Goal: Task Accomplishment & Management: Use online tool/utility

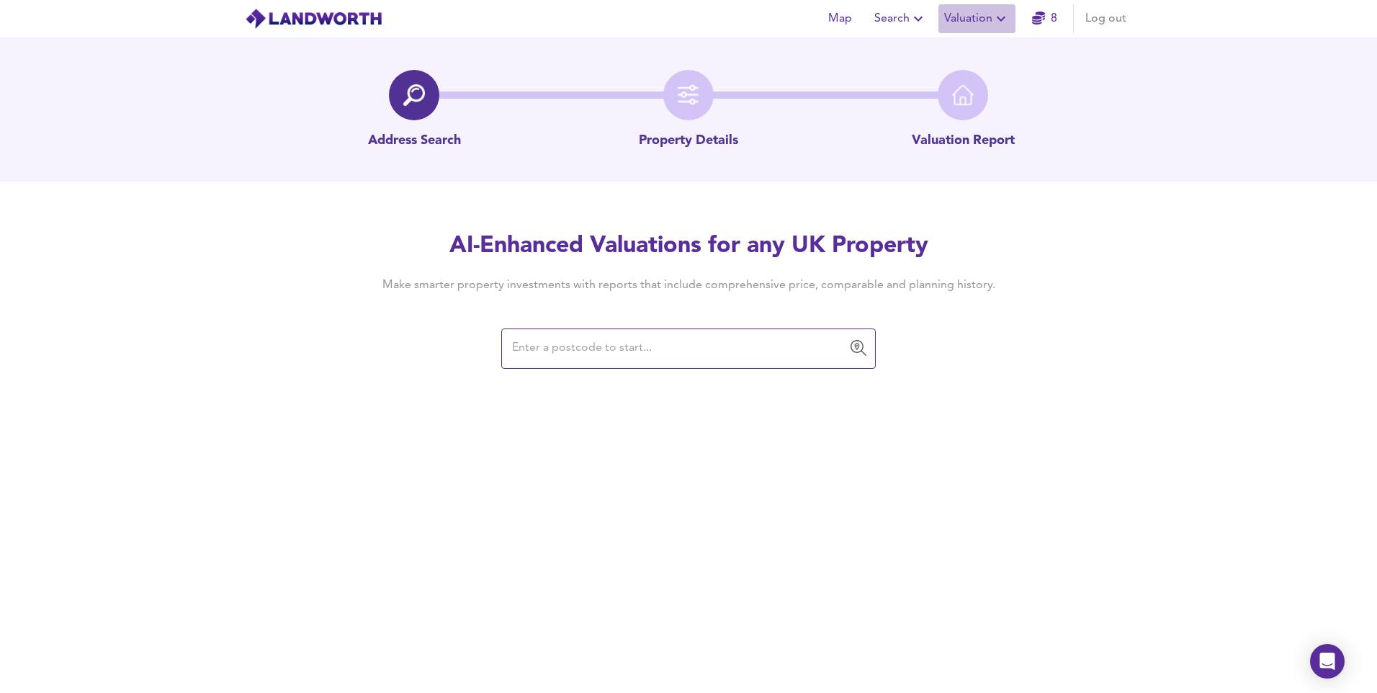
click at [998, 22] on icon "button" at bounding box center [1001, 18] width 17 height 17
click at [712, 354] on input "text" at bounding box center [678, 348] width 340 height 27
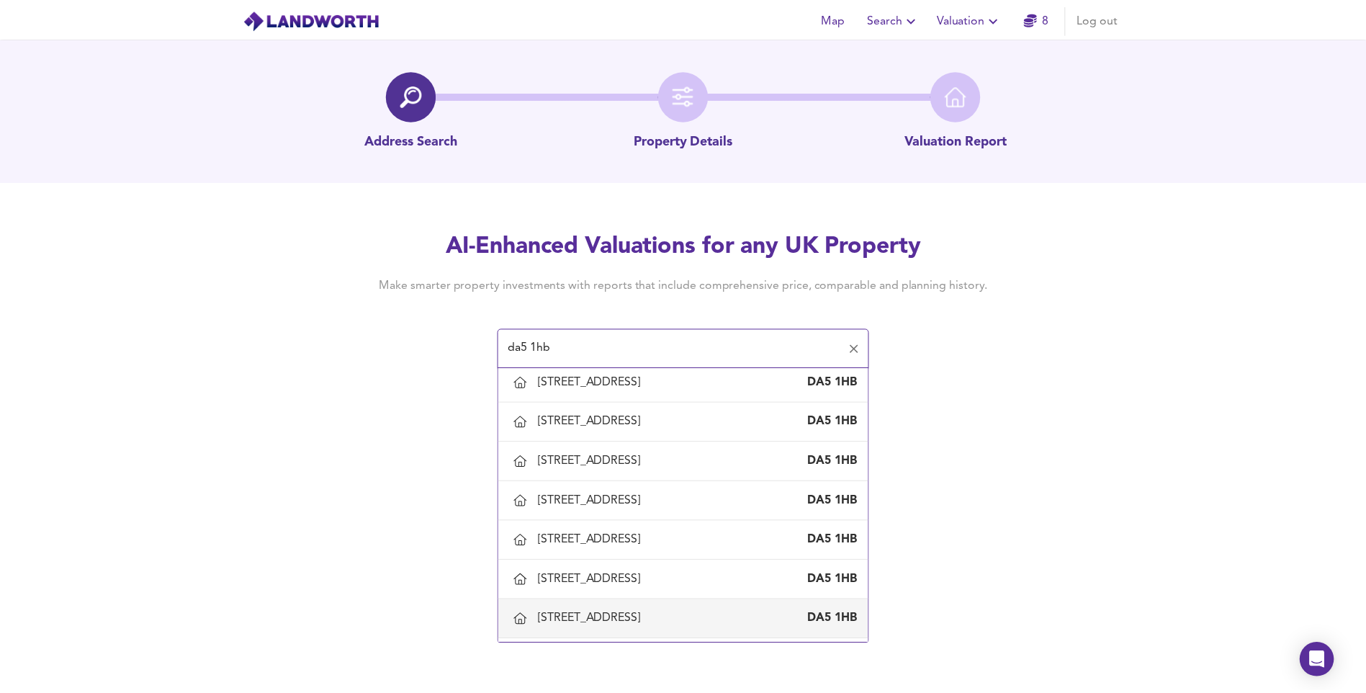
scroll to position [1008, 0]
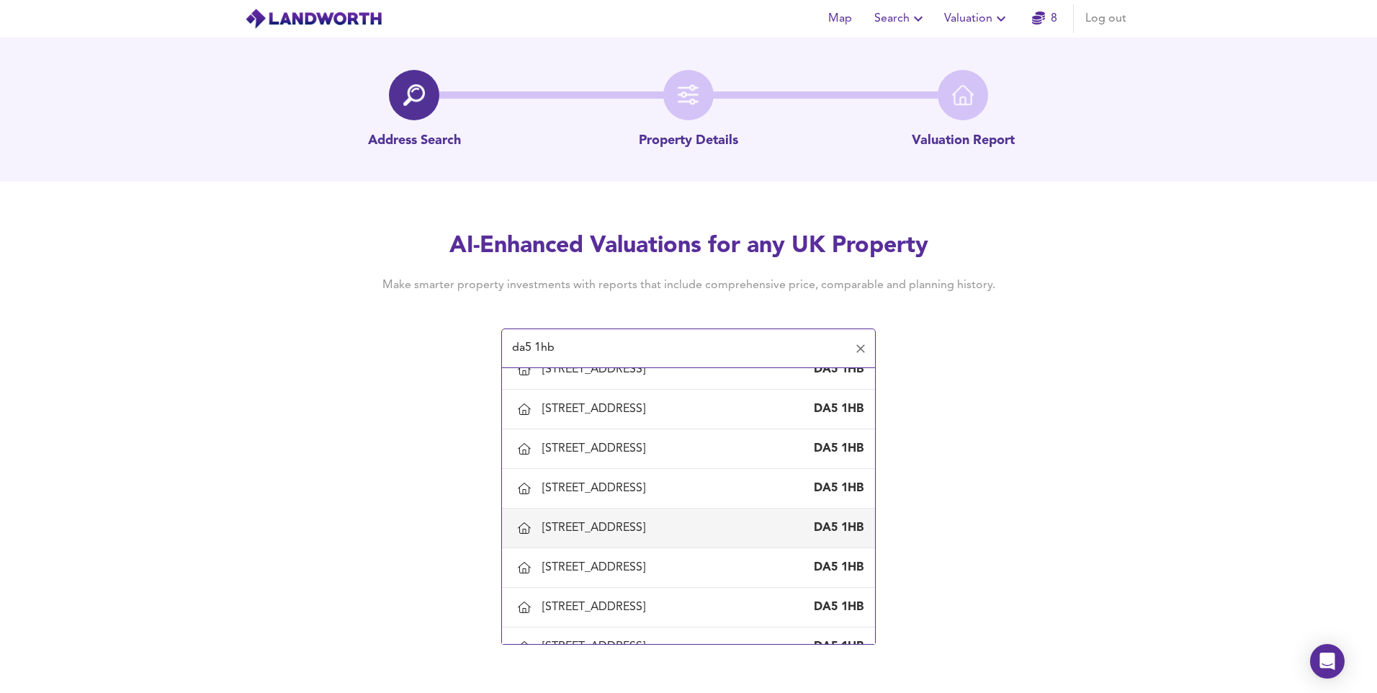
click at [651, 531] on div "[STREET_ADDRESS]" at bounding box center [596, 528] width 109 height 16
type input "[STREET_ADDRESS]"
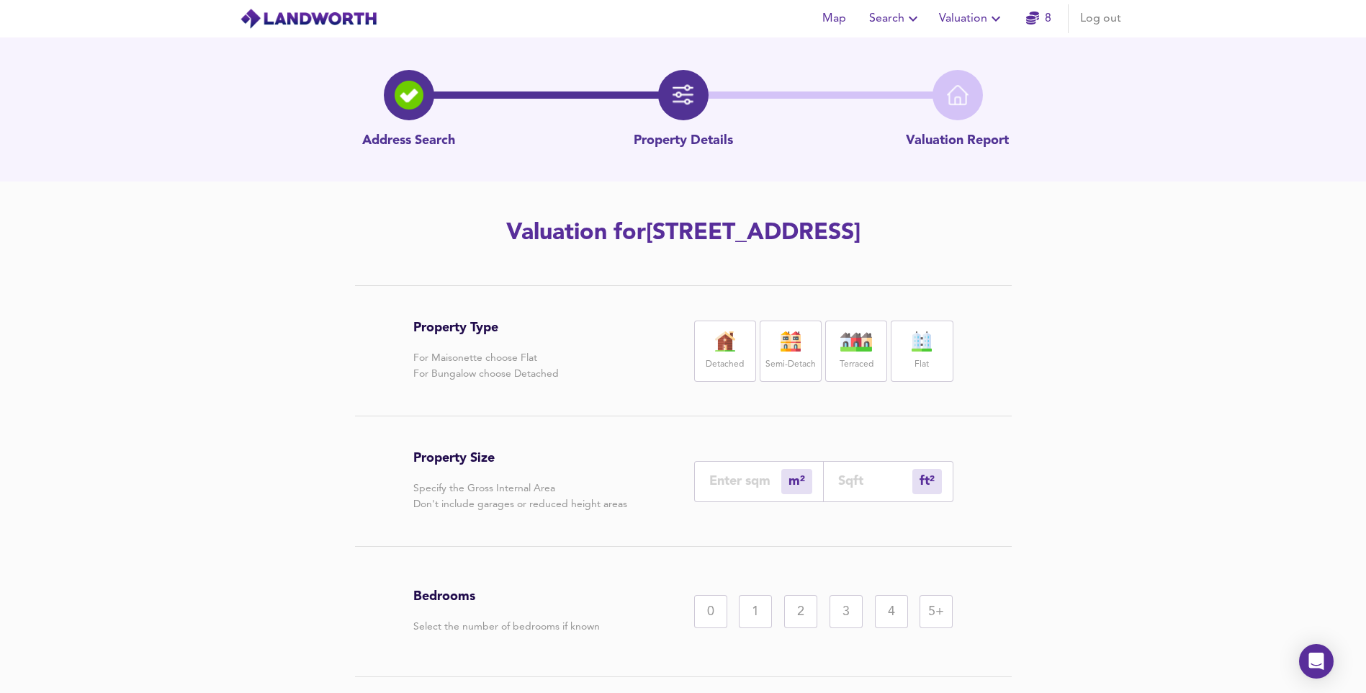
click at [755, 485] on input "number" at bounding box center [745, 480] width 72 height 15
type input "1"
type input "11"
type input "118"
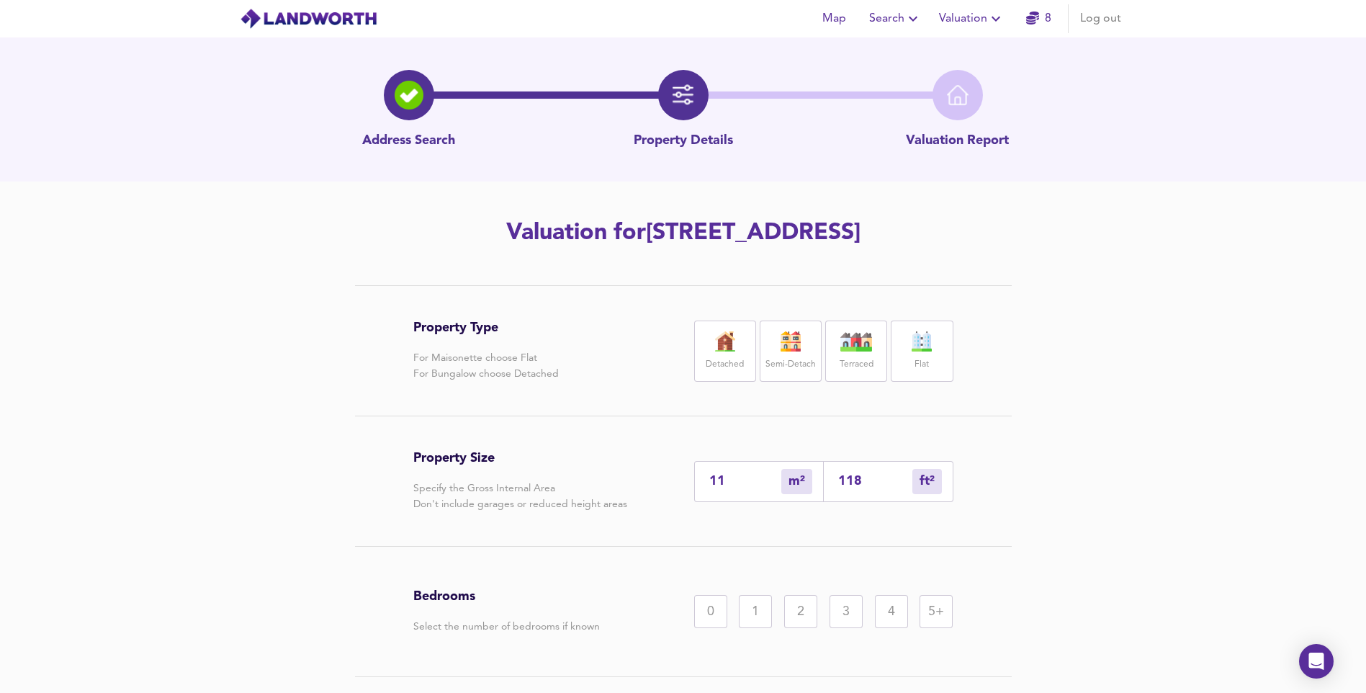
type input "115"
type input "1238"
type input "115"
click at [841, 604] on div "3" at bounding box center [846, 611] width 33 height 33
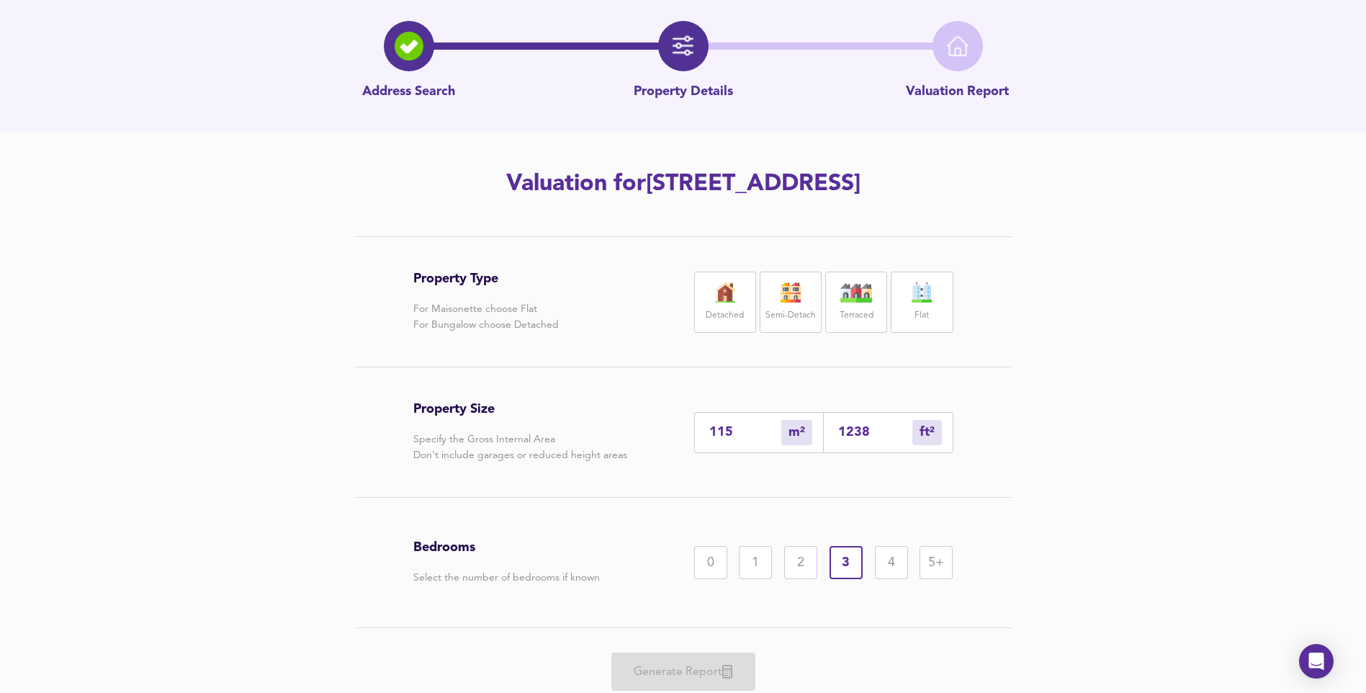
scroll to position [100, 0]
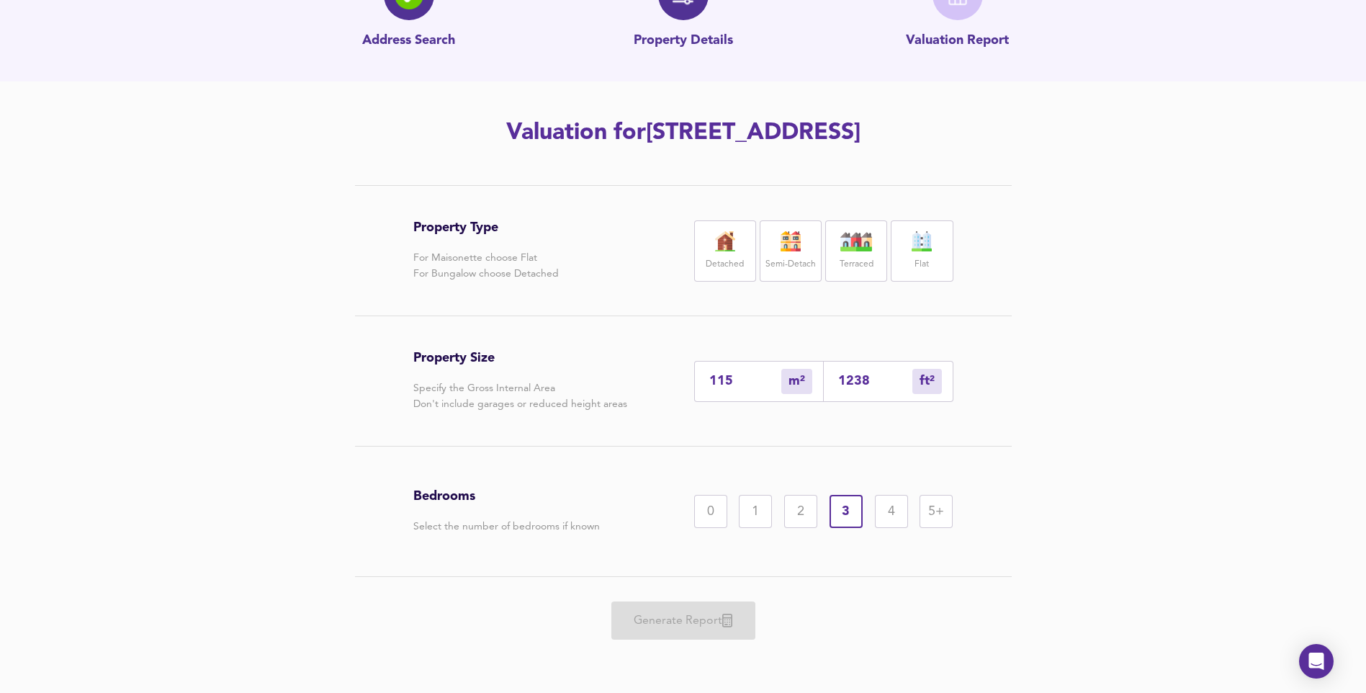
click at [721, 264] on label "Detached" at bounding box center [725, 265] width 38 height 18
click at [680, 623] on span "Generate Report" at bounding box center [683, 621] width 115 height 20
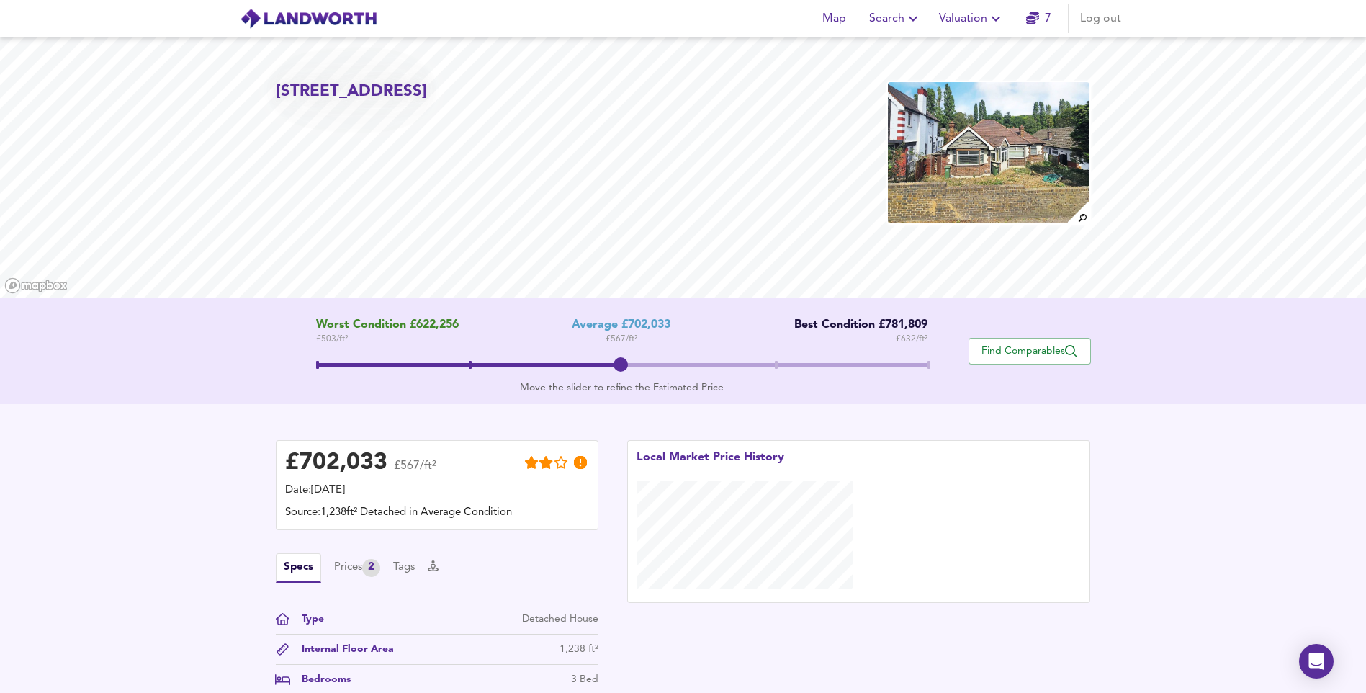
scroll to position [201, 0]
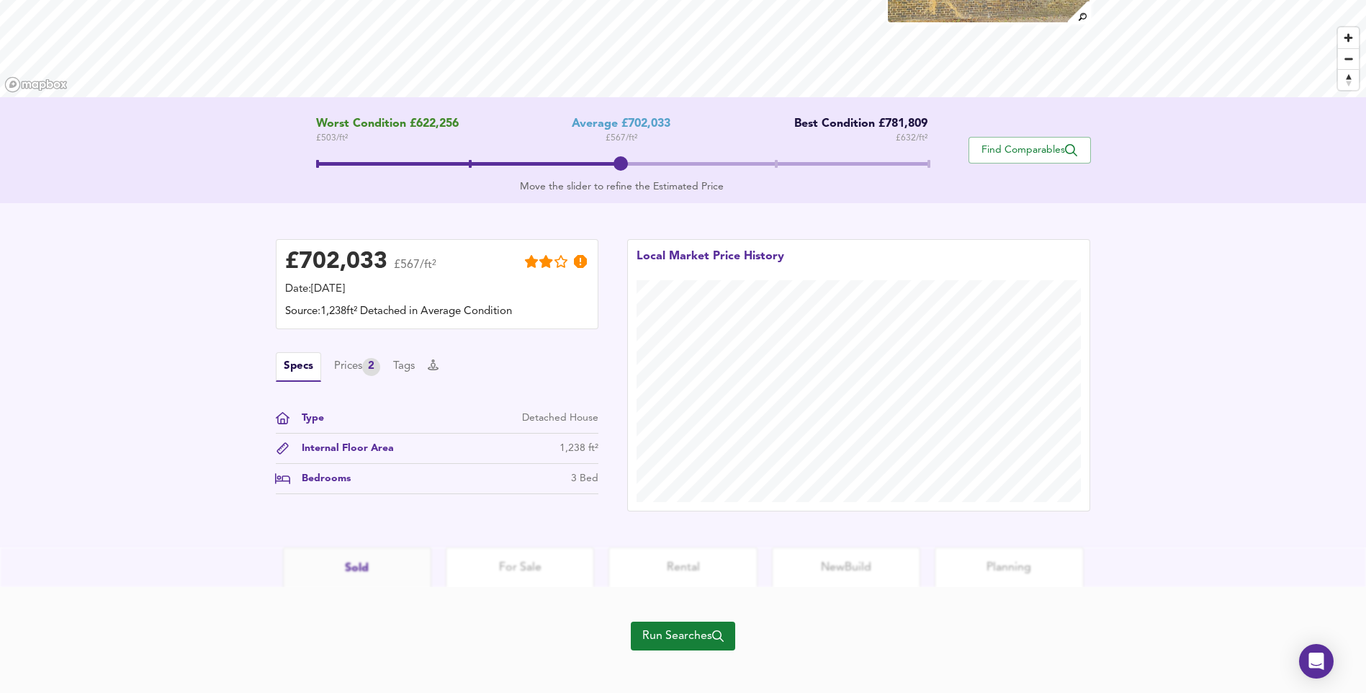
click at [704, 645] on span "Run Searches" at bounding box center [682, 636] width 81 height 20
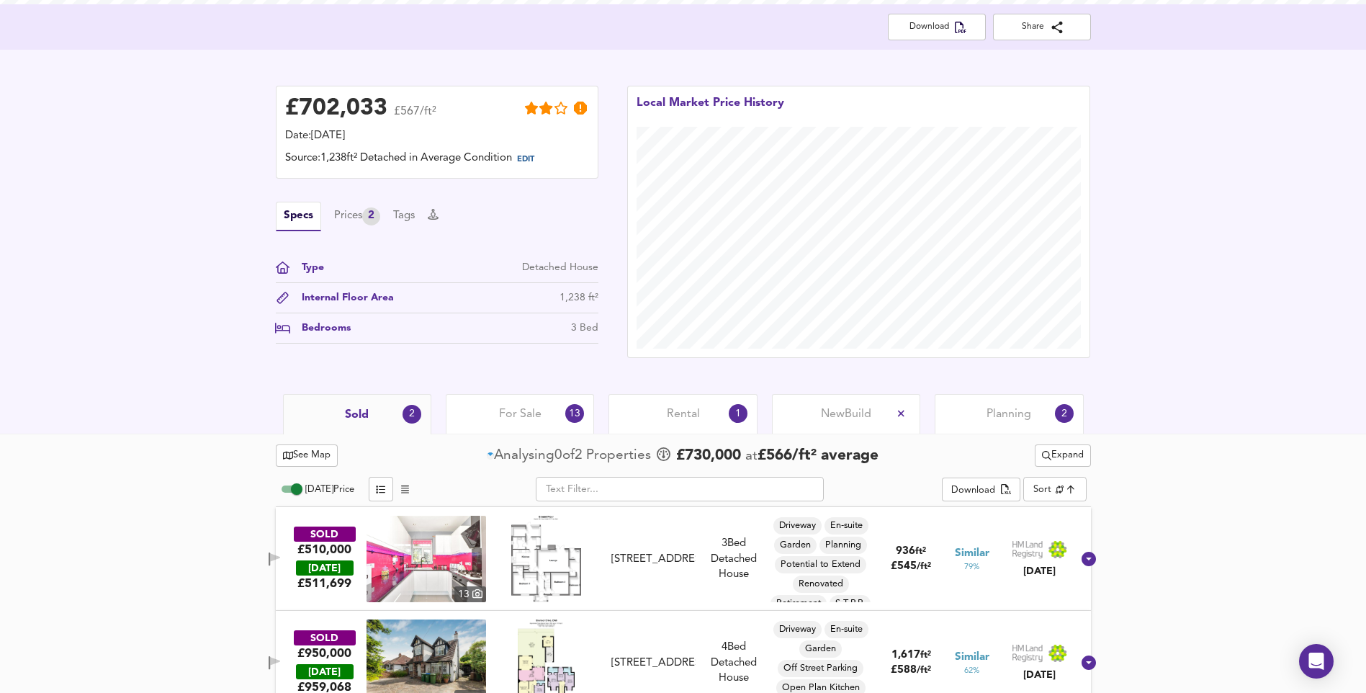
scroll to position [323, 0]
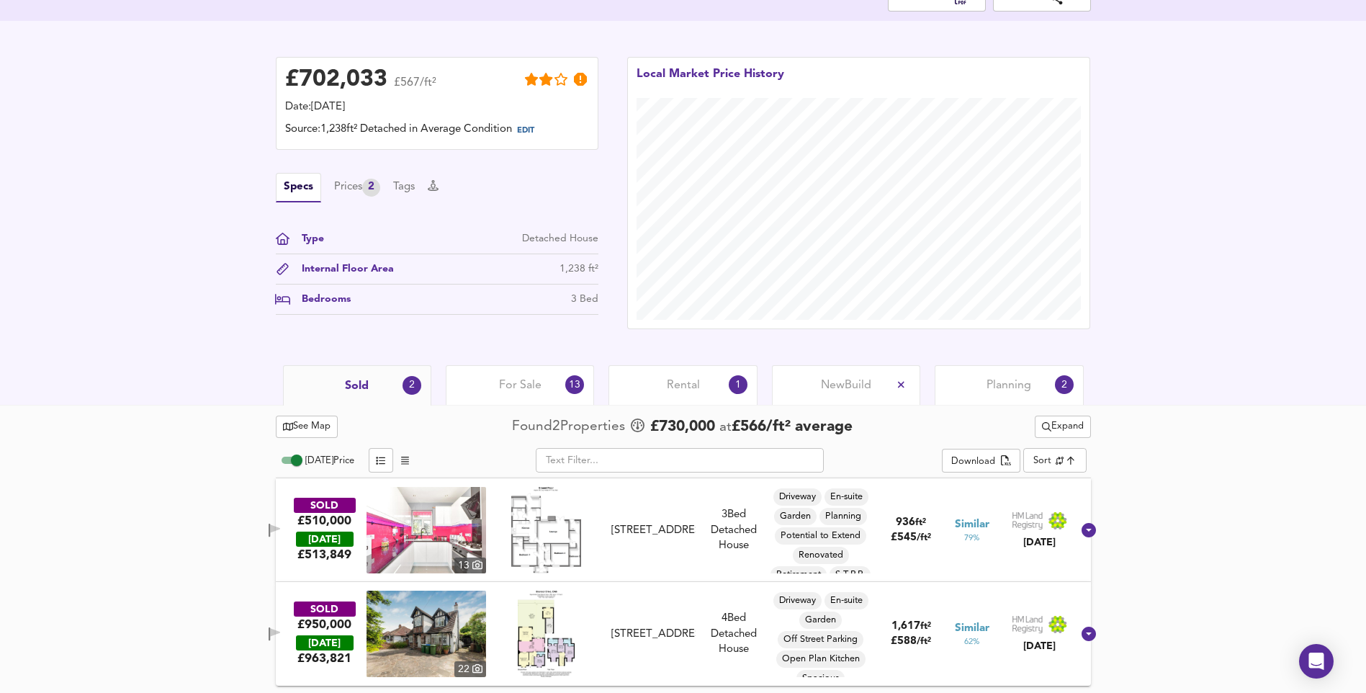
click at [445, 531] on img at bounding box center [427, 530] width 120 height 86
click at [463, 539] on img at bounding box center [427, 530] width 120 height 86
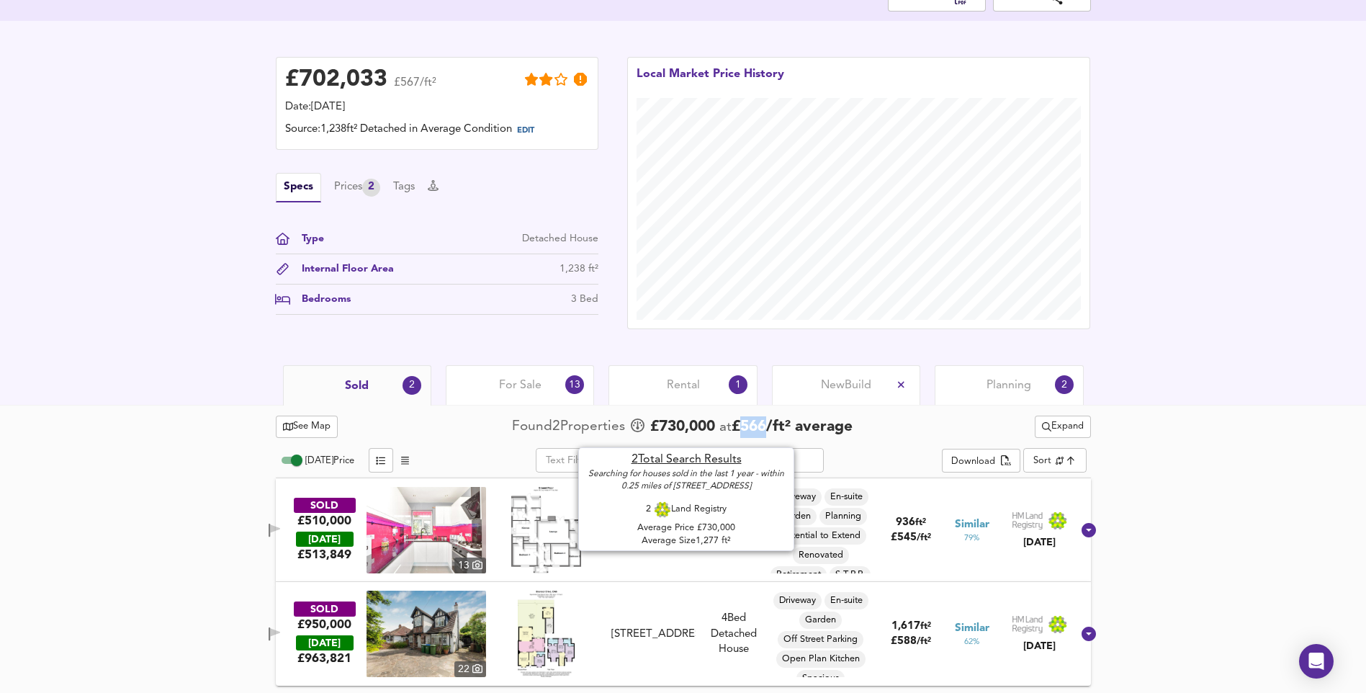
drag, startPoint x: 744, startPoint y: 428, endPoint x: 774, endPoint y: 426, distance: 30.3
click at [774, 426] on span "£ 566 / ft² average" at bounding box center [792, 426] width 121 height 15
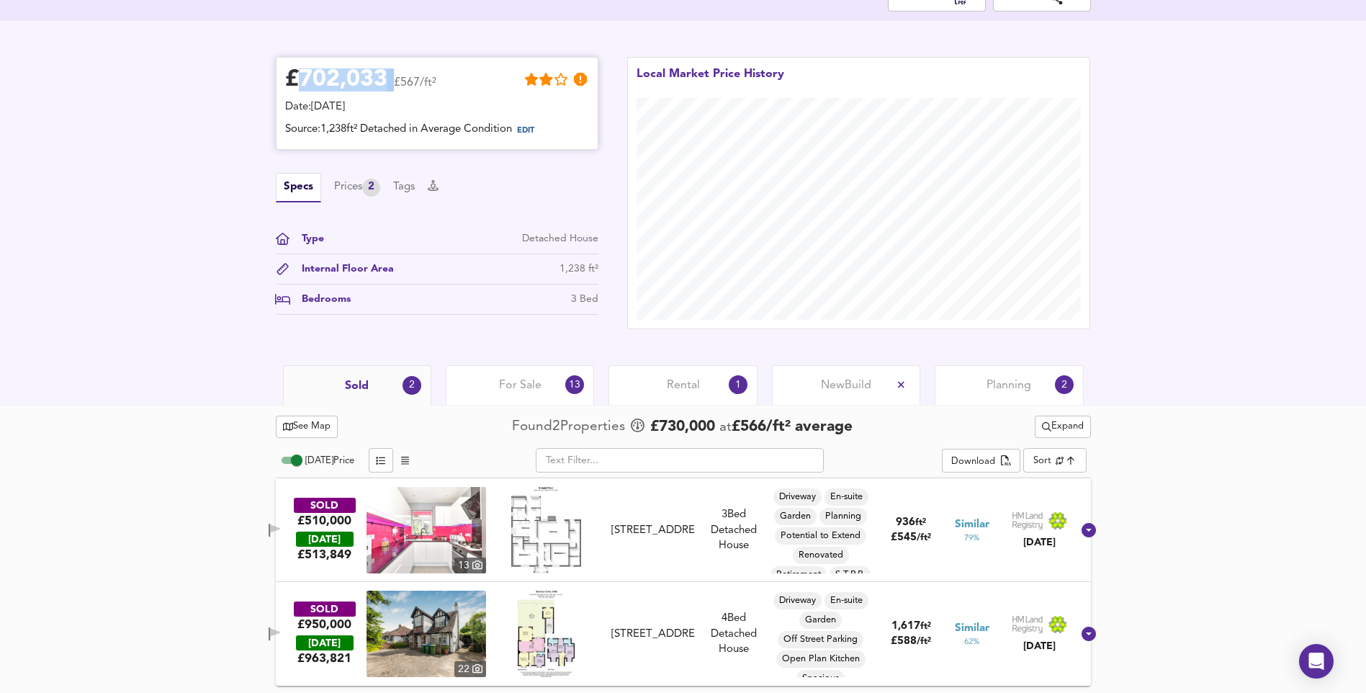
drag, startPoint x: 303, startPoint y: 77, endPoint x: 393, endPoint y: 81, distance: 89.4
click at [393, 81] on div "£ 702,033 £567/ft²" at bounding box center [360, 82] width 151 height 32
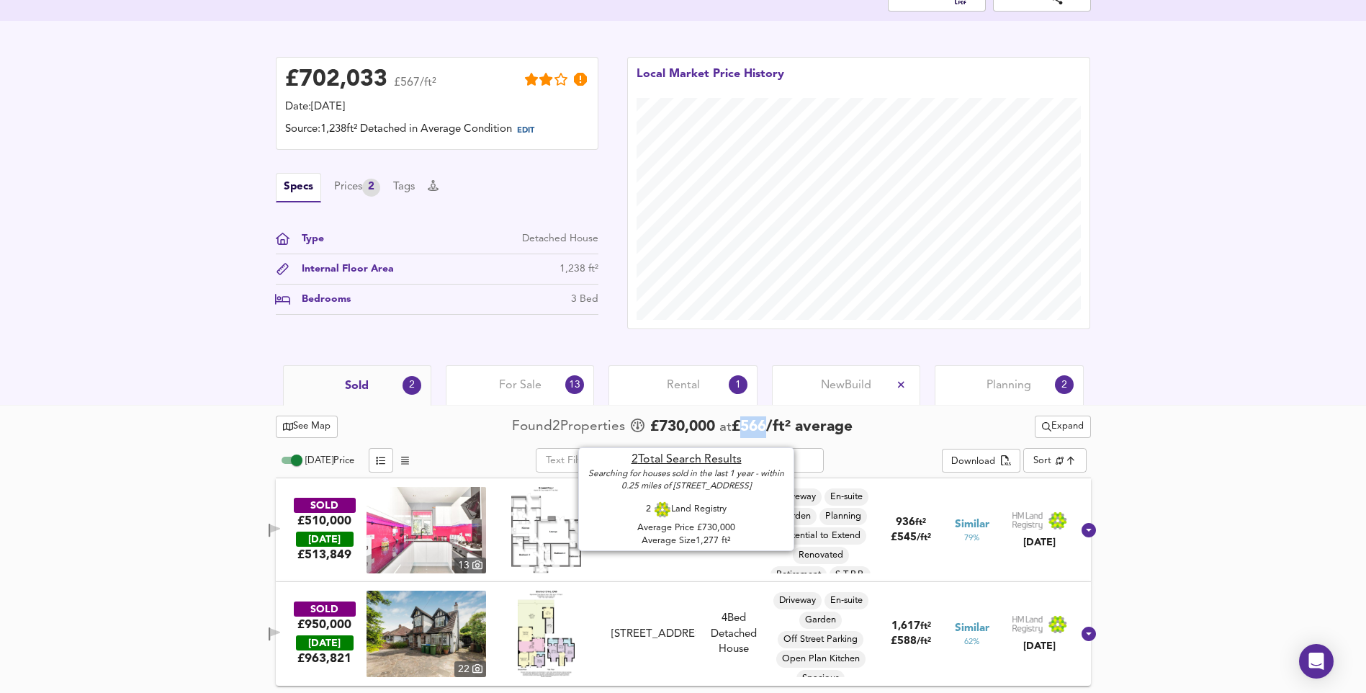
drag, startPoint x: 750, startPoint y: 424, endPoint x: 769, endPoint y: 428, distance: 19.9
click at [769, 428] on span "£ 566 / ft² average" at bounding box center [792, 426] width 121 height 15
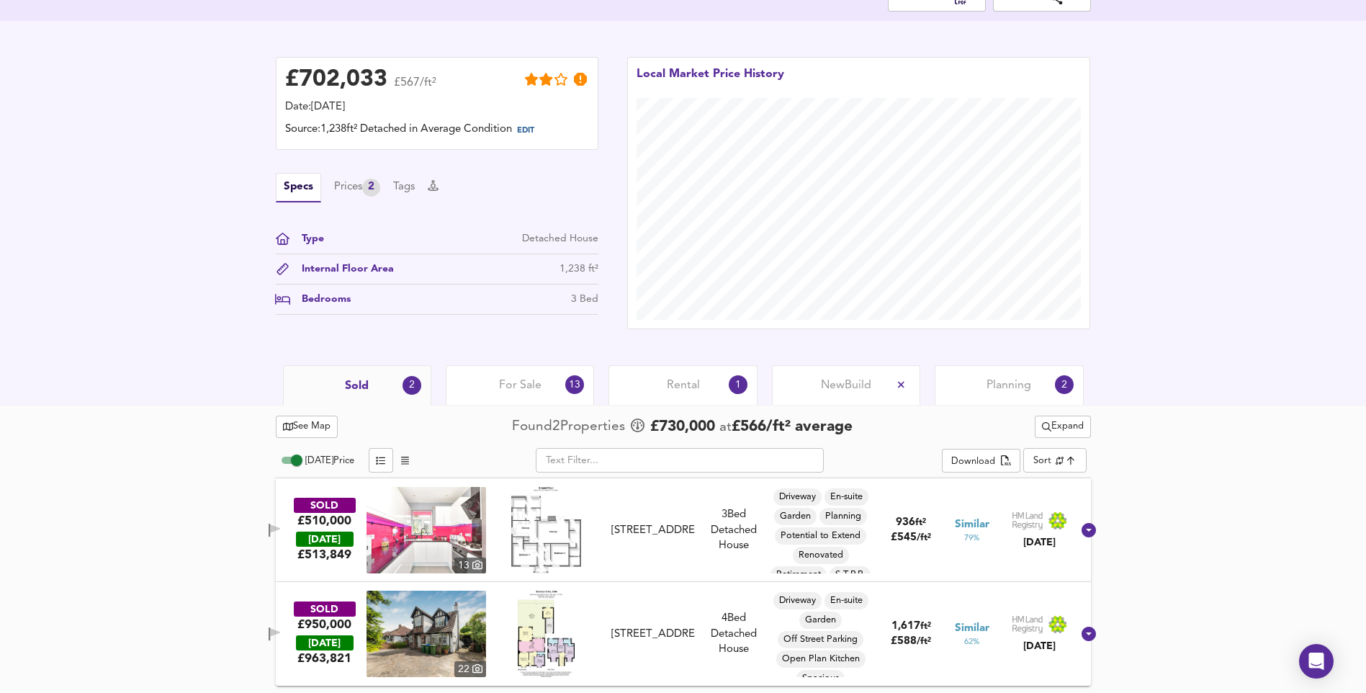
click at [17, 558] on div "See Map Found 2 Propert ies £ 730,000 at £ 566 / ft² average Expand [DATE] Pric…" at bounding box center [683, 549] width 1366 height 288
click at [506, 384] on span "For Sale" at bounding box center [520, 385] width 42 height 16
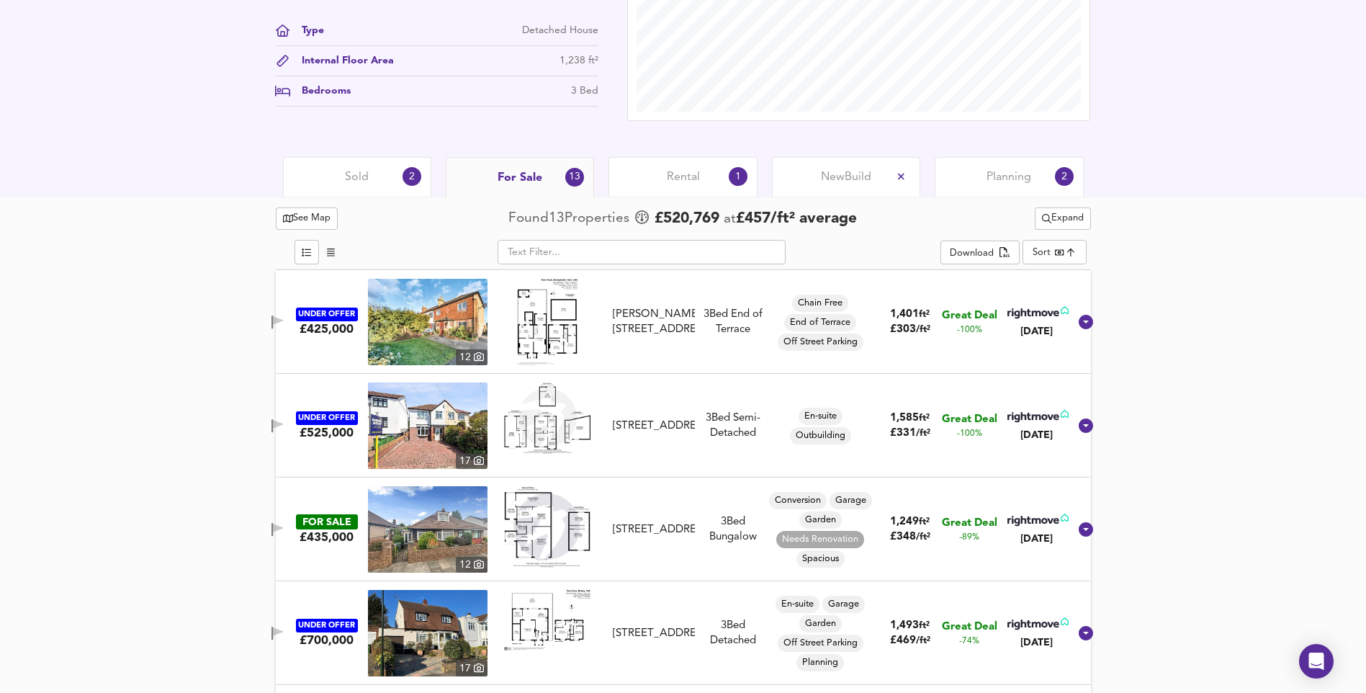
scroll to position [539, 0]
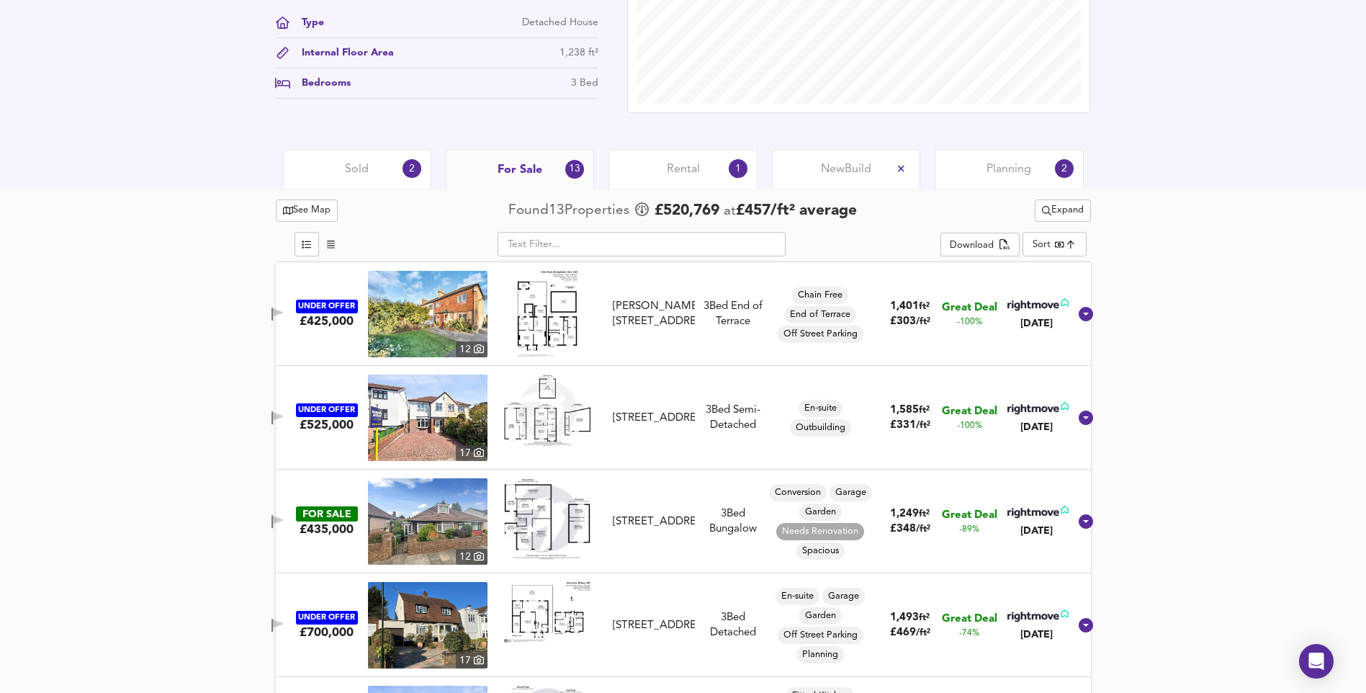
click at [460, 532] on img at bounding box center [428, 521] width 120 height 86
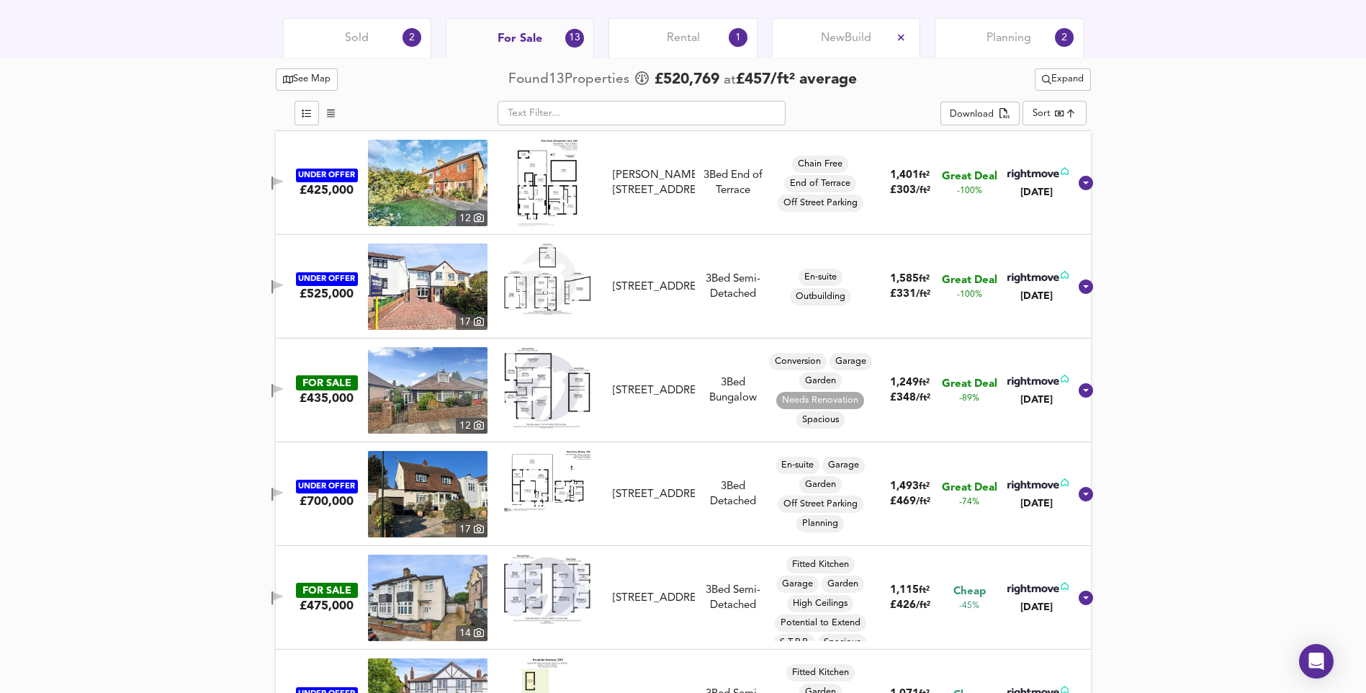
scroll to position [683, 0]
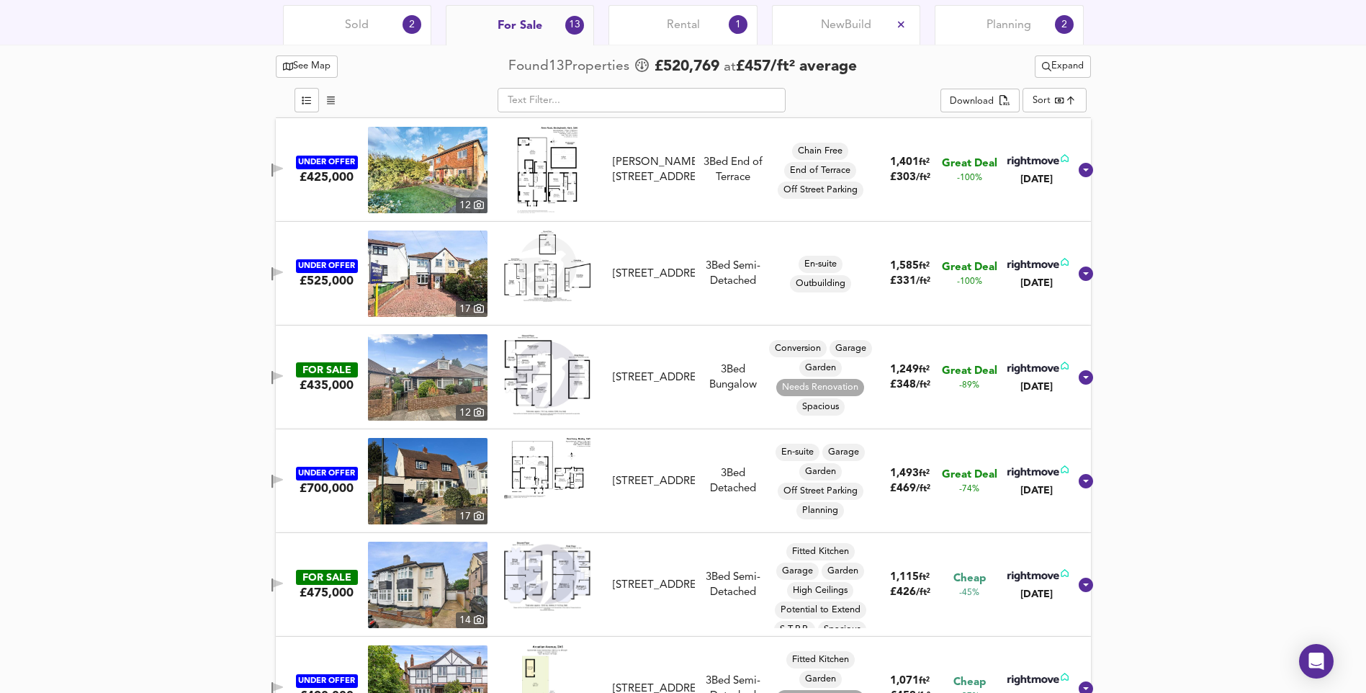
click at [431, 478] on img at bounding box center [428, 481] width 120 height 86
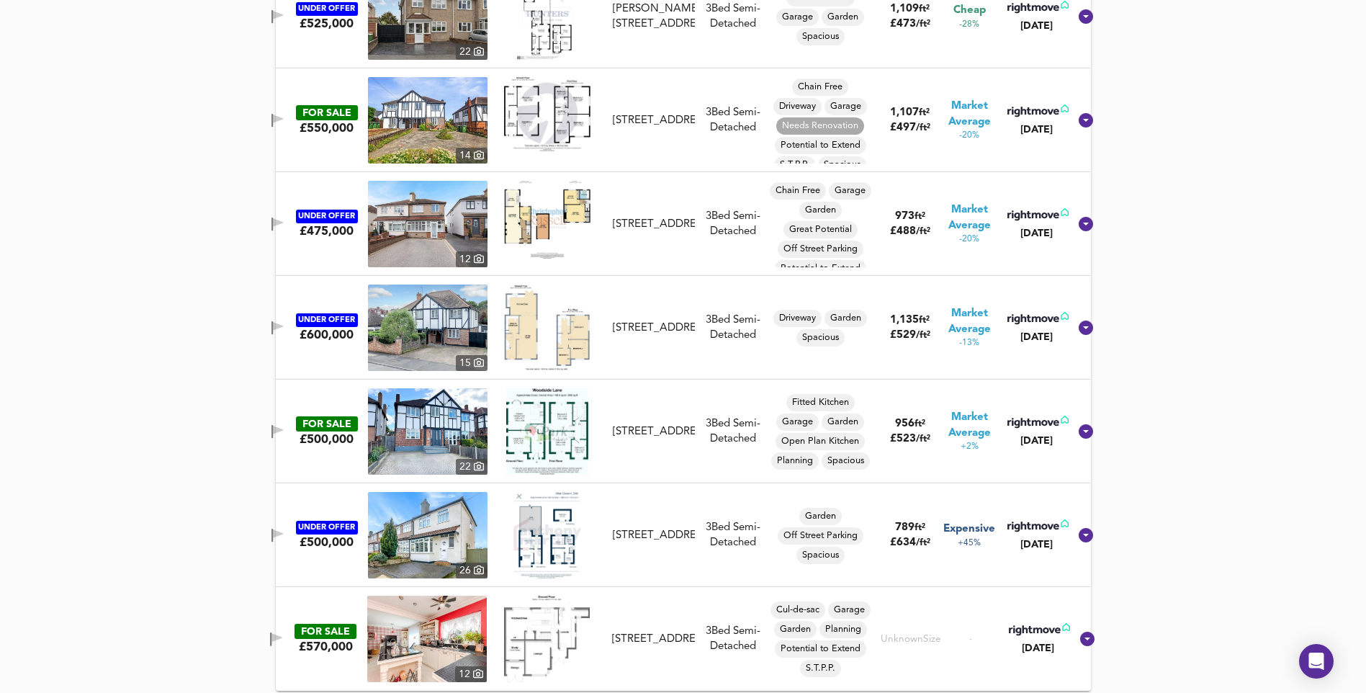
scroll to position [1464, 0]
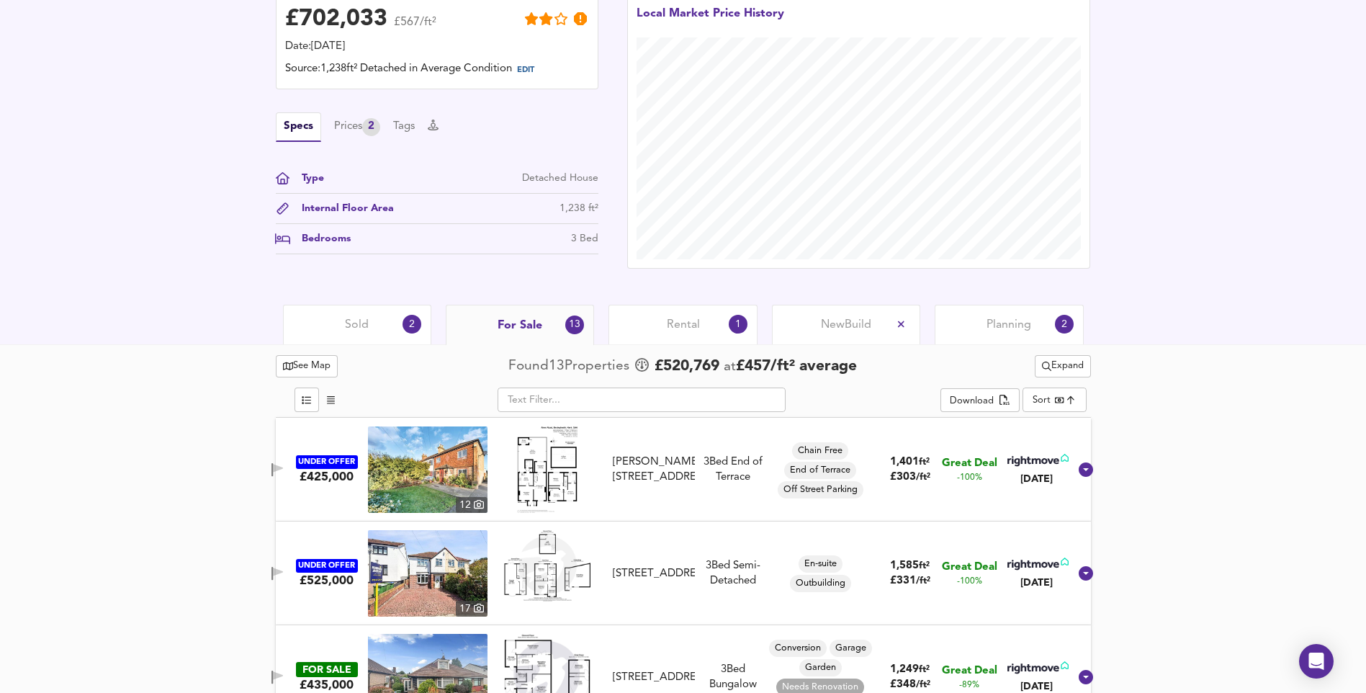
click at [702, 327] on div "Rental 1" at bounding box center [683, 325] width 148 height 40
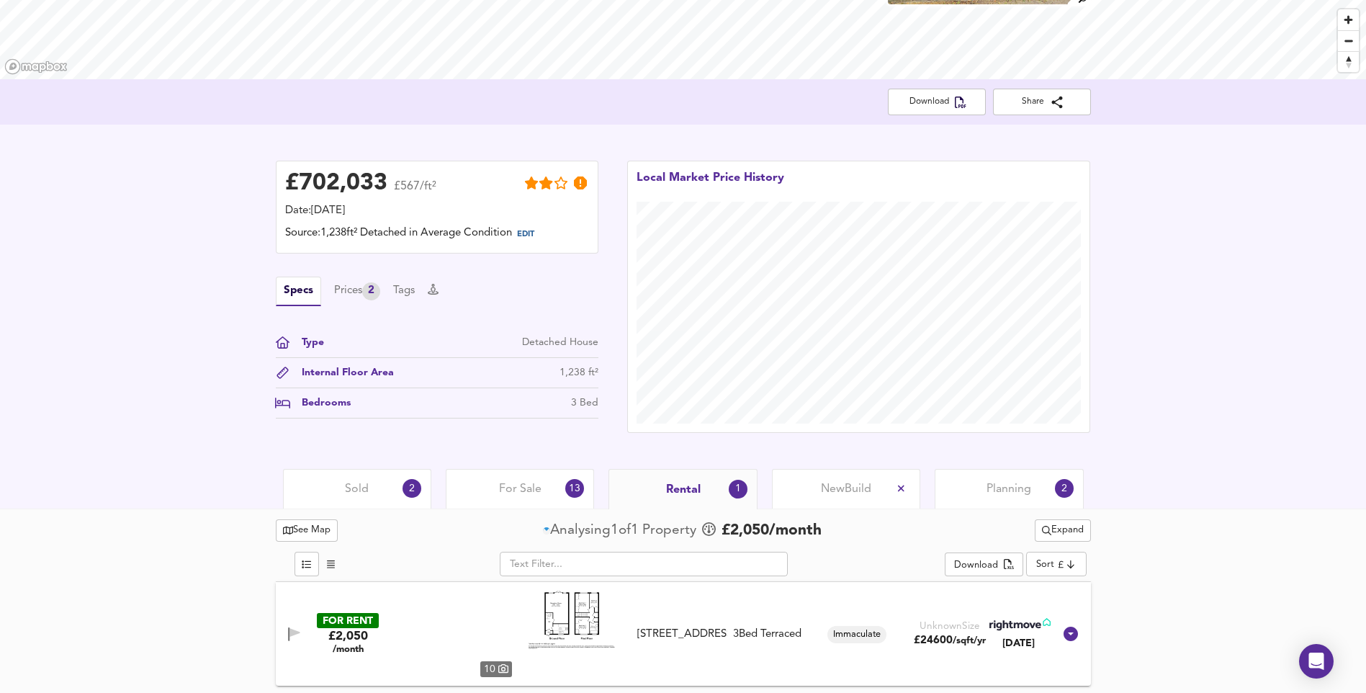
scroll to position [219, 0]
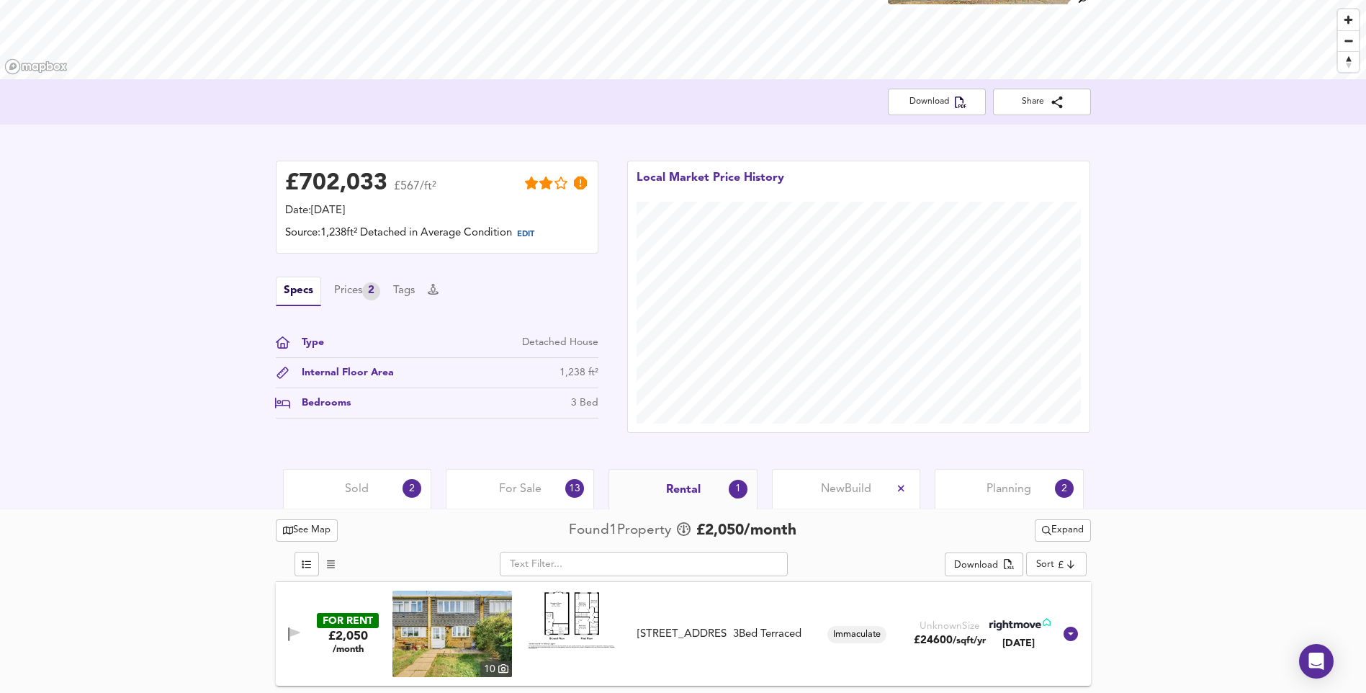
click at [1024, 490] on span "Planning" at bounding box center [1009, 489] width 45 height 16
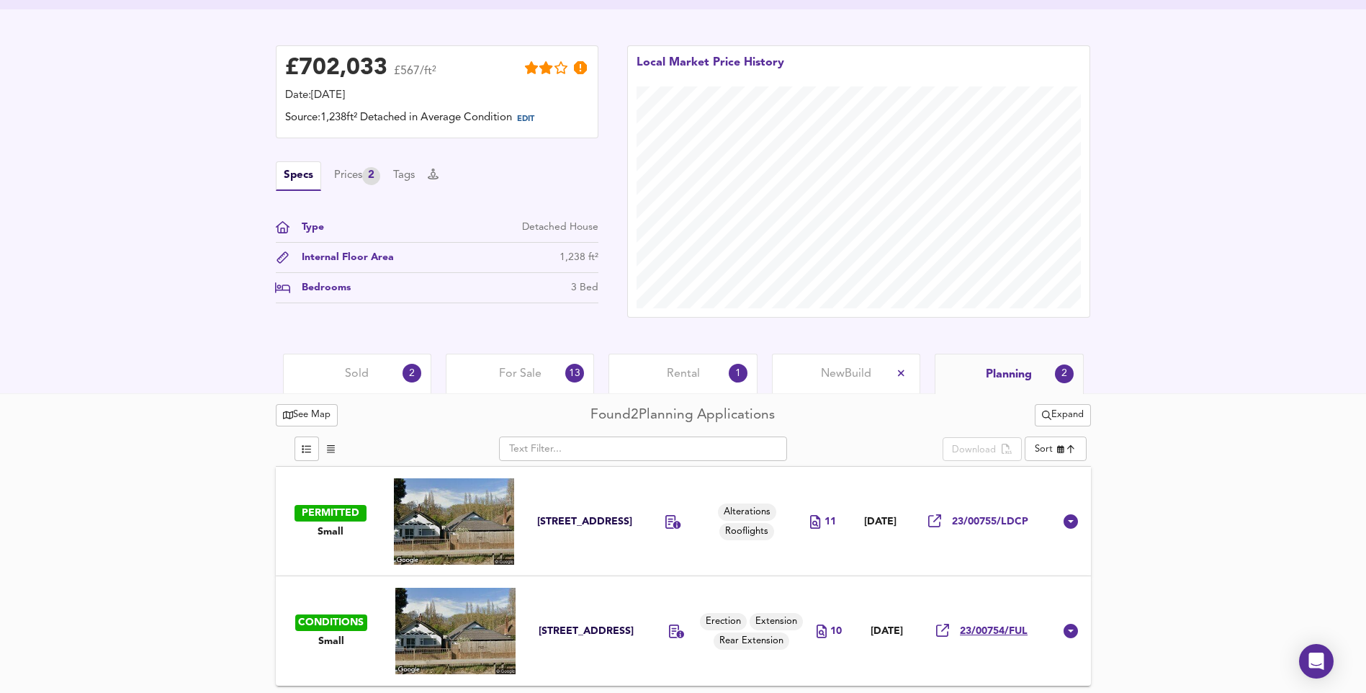
click at [1000, 627] on span "23/00754/FUL" at bounding box center [994, 631] width 68 height 14
drag, startPoint x: 352, startPoint y: 363, endPoint x: 323, endPoint y: 381, distance: 34.0
click at [352, 363] on div "Sold 2" at bounding box center [357, 374] width 148 height 40
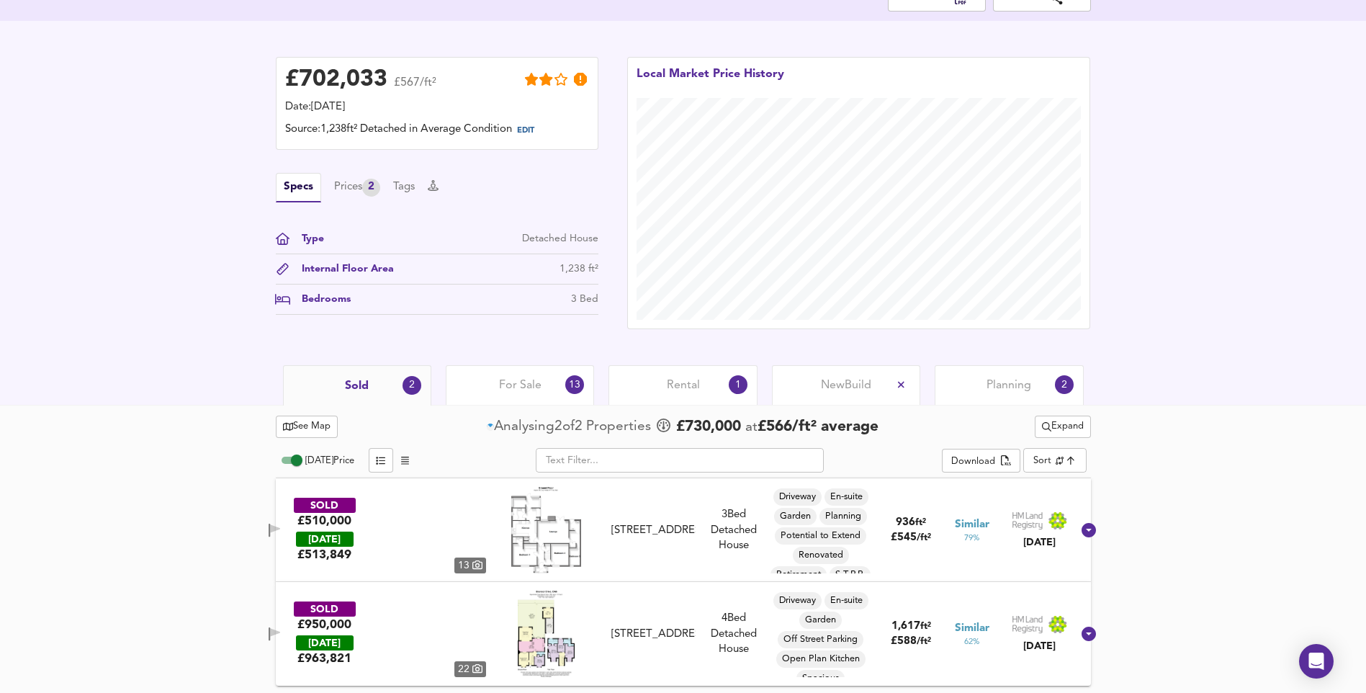
scroll to position [323, 0]
